Goal: Task Accomplishment & Management: Complete application form

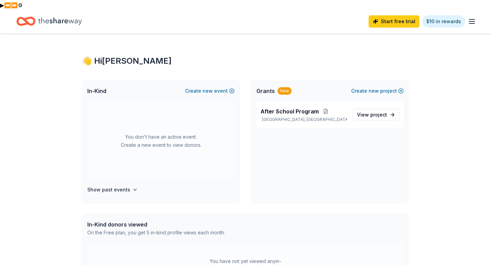
scroll to position [8, 0]
click at [383, 87] on button "Create new project" at bounding box center [377, 91] width 53 height 8
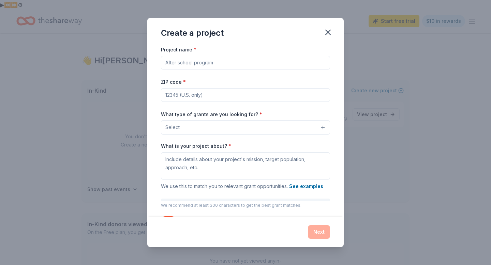
click at [292, 61] on input "Project name *" at bounding box center [245, 63] width 169 height 14
type input "STEM - Artificial Intelligence"
type input "07026"
click at [196, 126] on button "Select" at bounding box center [245, 127] width 169 height 14
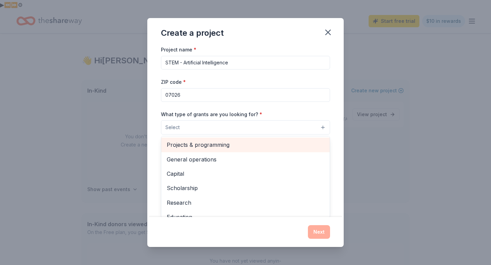
click at [198, 144] on span "Projects & programming" at bounding box center [246, 145] width 158 height 9
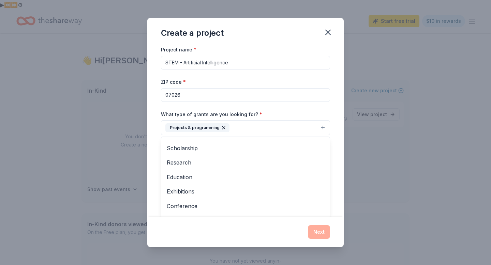
scroll to position [27, 0]
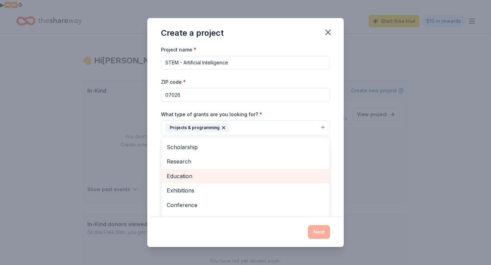
click at [195, 179] on span "Education" at bounding box center [246, 176] width 158 height 9
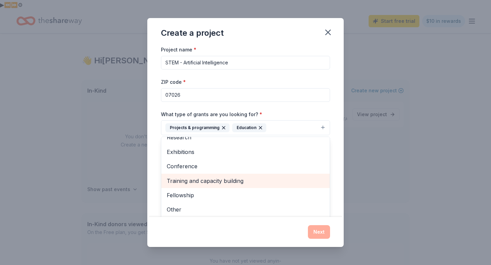
click at [204, 183] on span "Training and capacity building" at bounding box center [246, 181] width 158 height 9
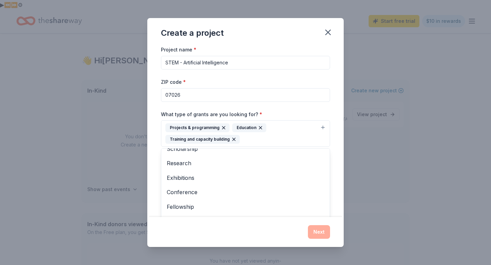
click at [282, 108] on div "Project name * STEM - Artificial Intelligence ZIP code * 07026 What type of gra…" at bounding box center [245, 145] width 169 height 200
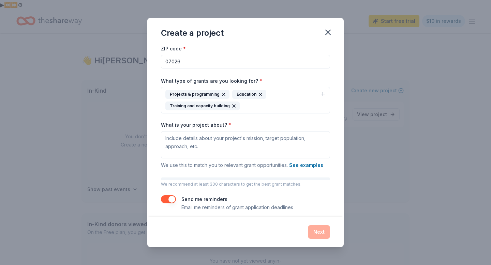
scroll to position [34, 0]
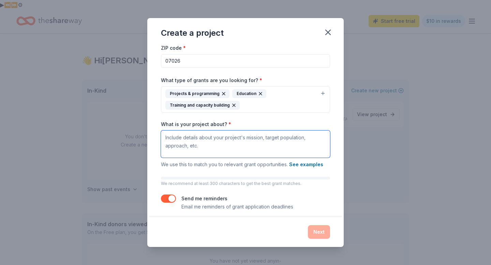
click at [262, 139] on textarea "What is your project about? *" at bounding box center [245, 144] width 169 height 27
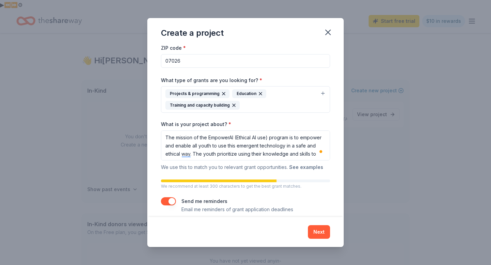
click at [309, 171] on button "See examples" at bounding box center [306, 167] width 34 height 8
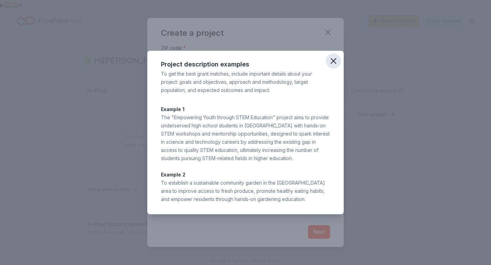
click at [337, 56] on button "button" at bounding box center [333, 61] width 15 height 15
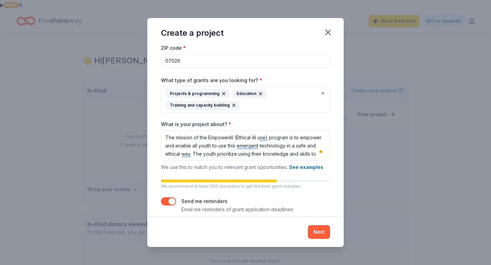
scroll to position [1, 0]
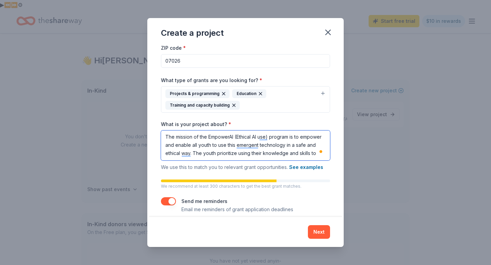
click at [316, 155] on textarea "The mission of the EmpowerAI (Ethical AI use) program is to empower and enable …" at bounding box center [245, 146] width 169 height 30
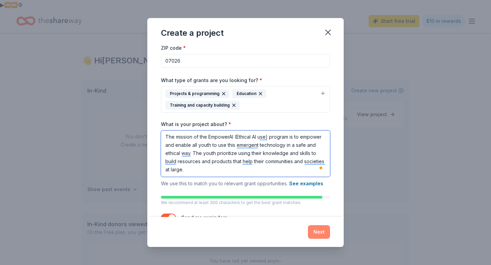
type textarea "The mission of the EmpowerAI (Ethical AI use) program is to empower and enable …"
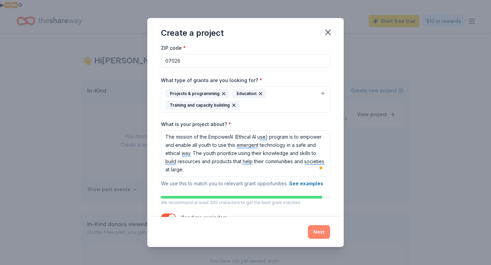
click at [318, 230] on button "Next" at bounding box center [319, 232] width 22 height 14
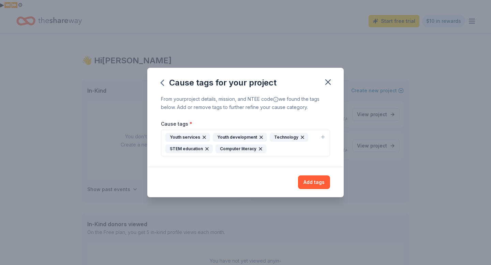
click at [311, 183] on button "Add tags" at bounding box center [314, 183] width 32 height 14
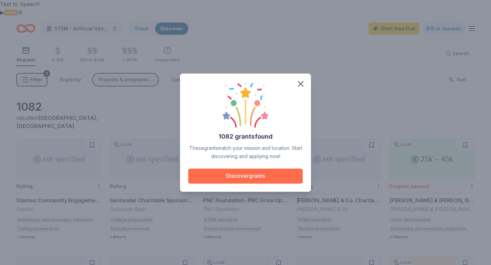
click at [258, 182] on button "Discover grants" at bounding box center [245, 176] width 115 height 15
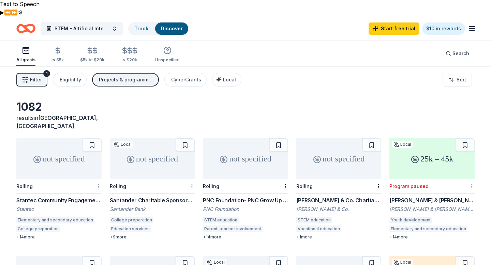
click at [258, 196] on div "PNC Foundation- PNC Grow Up Great" at bounding box center [245, 200] width 85 height 8
click at [41, 76] on span "Filter" at bounding box center [36, 80] width 12 height 8
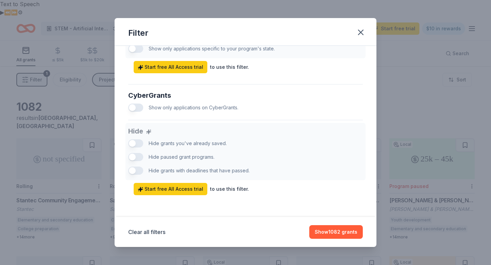
scroll to position [382, 0]
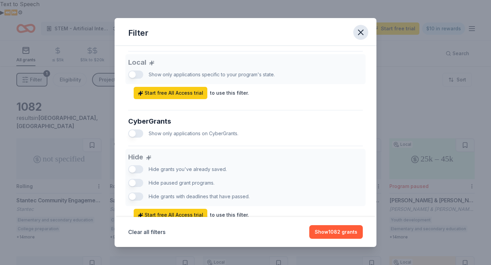
click at [359, 35] on icon "button" at bounding box center [361, 33] width 10 height 10
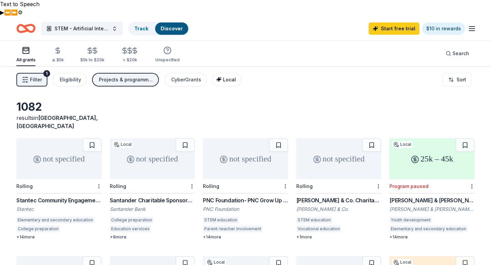
click at [225, 77] on span "Local" at bounding box center [229, 80] width 13 height 6
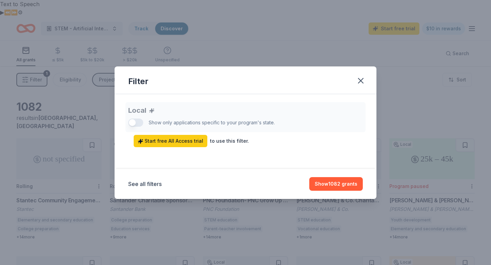
click at [376, 76] on div "Filter" at bounding box center [246, 81] width 262 height 28
click at [362, 76] on icon "button" at bounding box center [361, 81] width 10 height 10
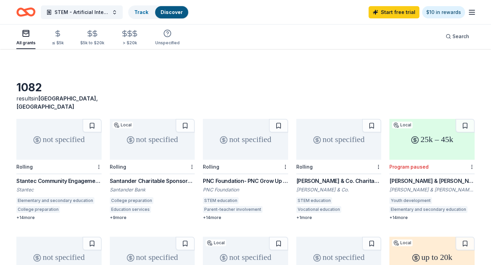
scroll to position [21, 0]
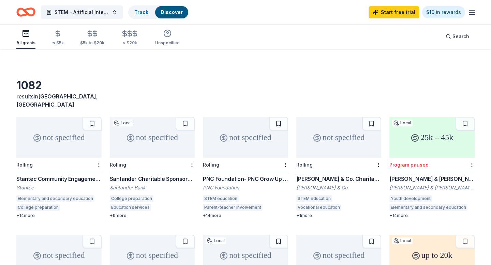
click at [335, 122] on div "not specified" at bounding box center [338, 137] width 85 height 41
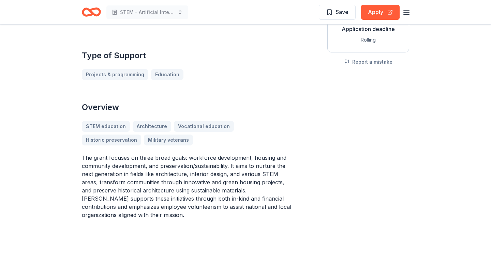
scroll to position [168, 0]
